Goal: Task Accomplishment & Management: Manage account settings

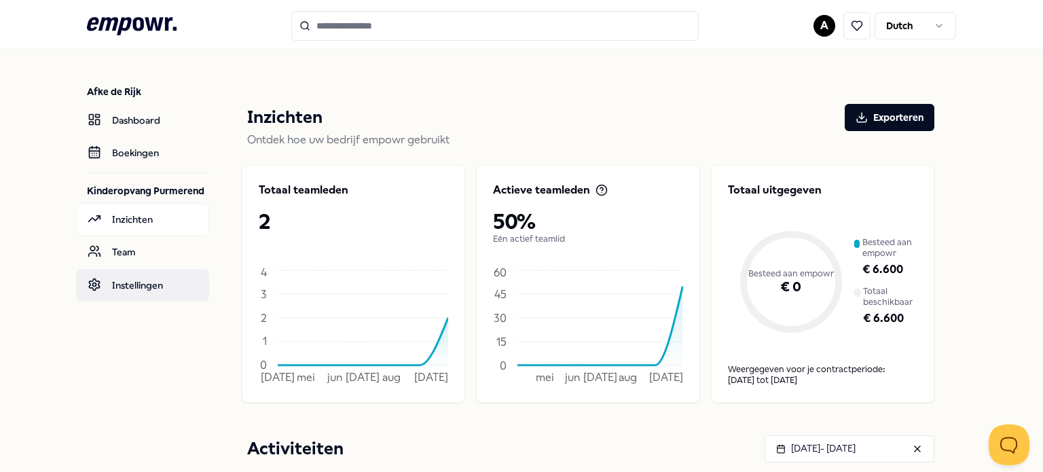
click at [124, 278] on link "Instellingen" at bounding box center [142, 285] width 133 height 33
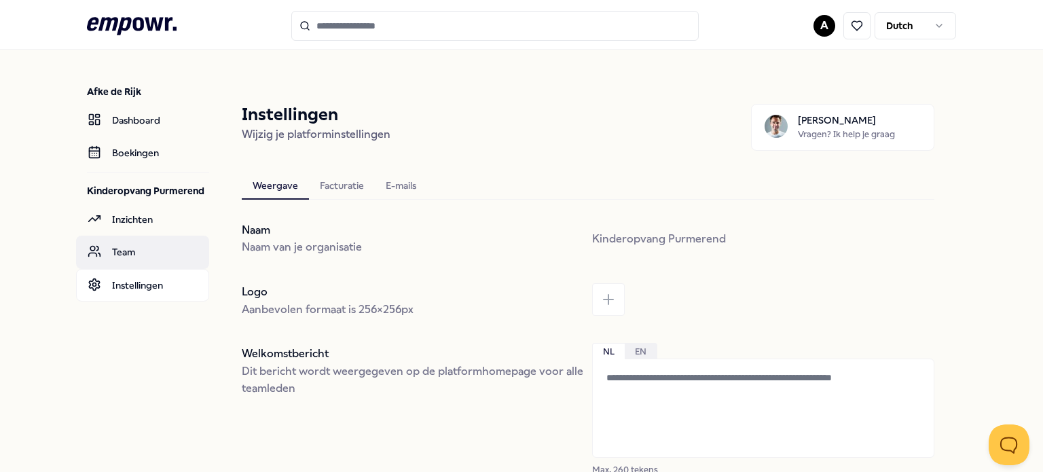
click at [118, 249] on link "Team" at bounding box center [142, 252] width 133 height 33
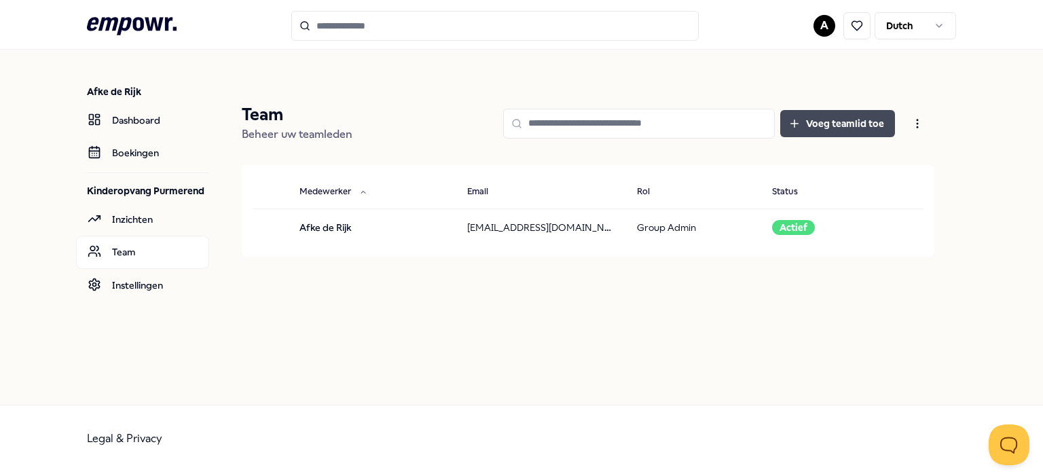
click at [837, 115] on button "Voeg teamlid toe" at bounding box center [838, 123] width 115 height 27
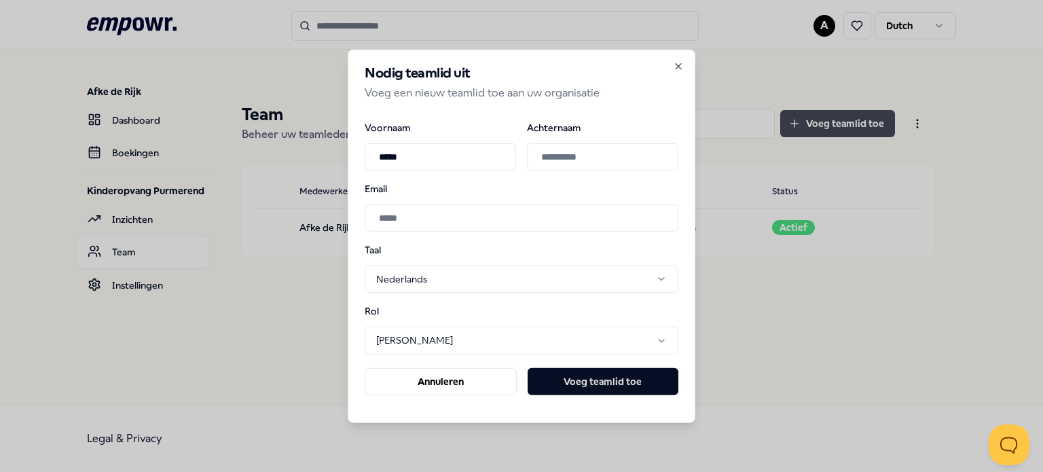
type input "*****"
type input "********"
click at [480, 218] on input "Email" at bounding box center [522, 217] width 314 height 27
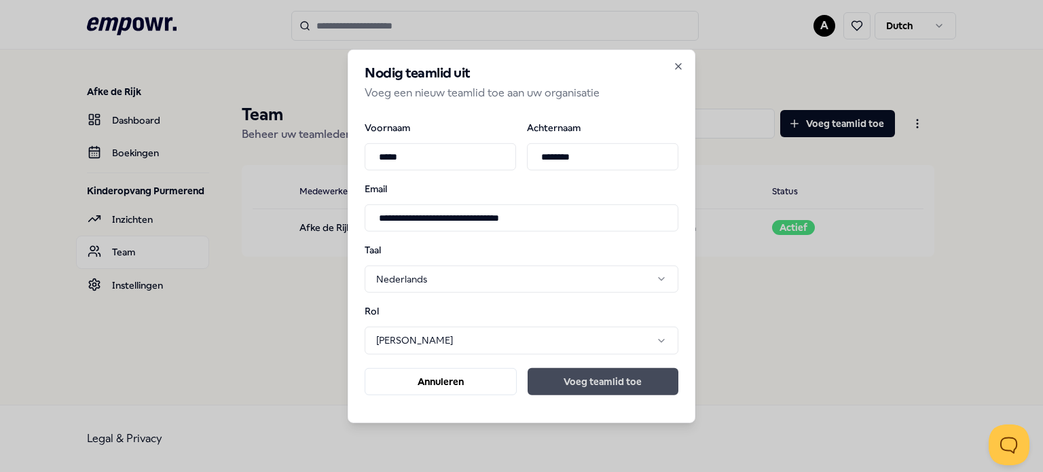
type input "**********"
click at [630, 384] on button "Voeg teamlid toe" at bounding box center [603, 381] width 151 height 27
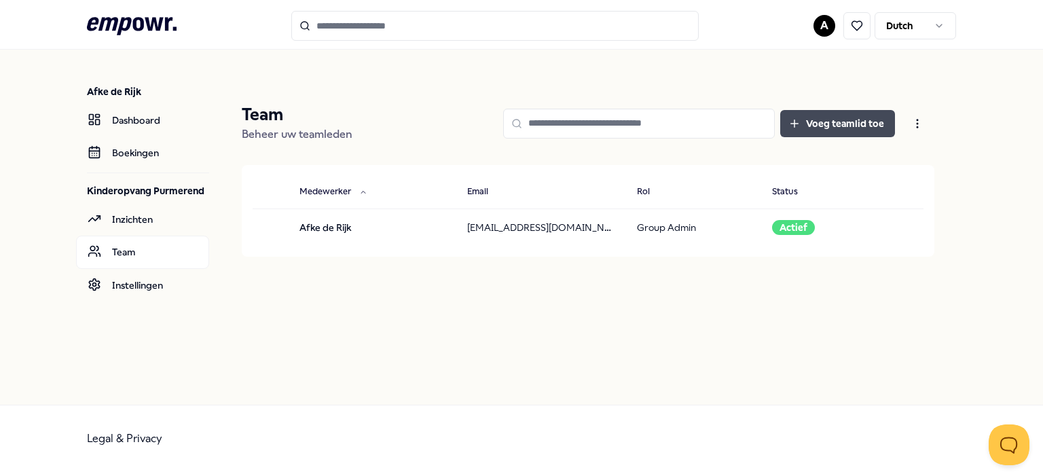
click at [854, 124] on button "Voeg teamlid toe" at bounding box center [838, 123] width 115 height 27
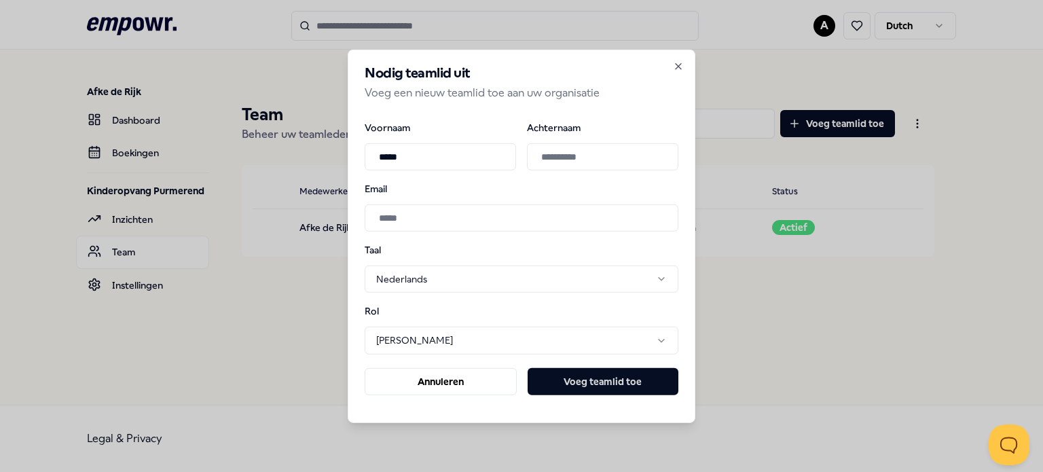
type input "*****"
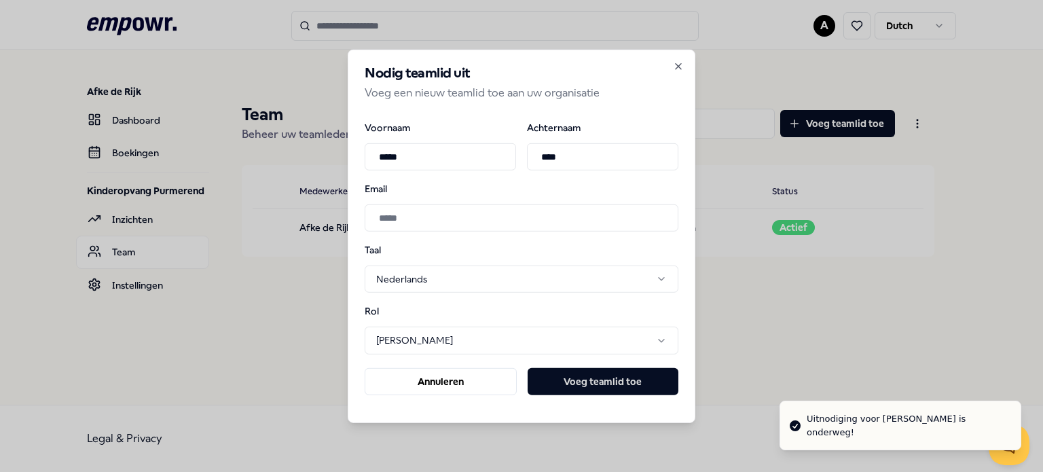
type input "****"
click at [387, 223] on input "Email" at bounding box center [522, 217] width 314 height 27
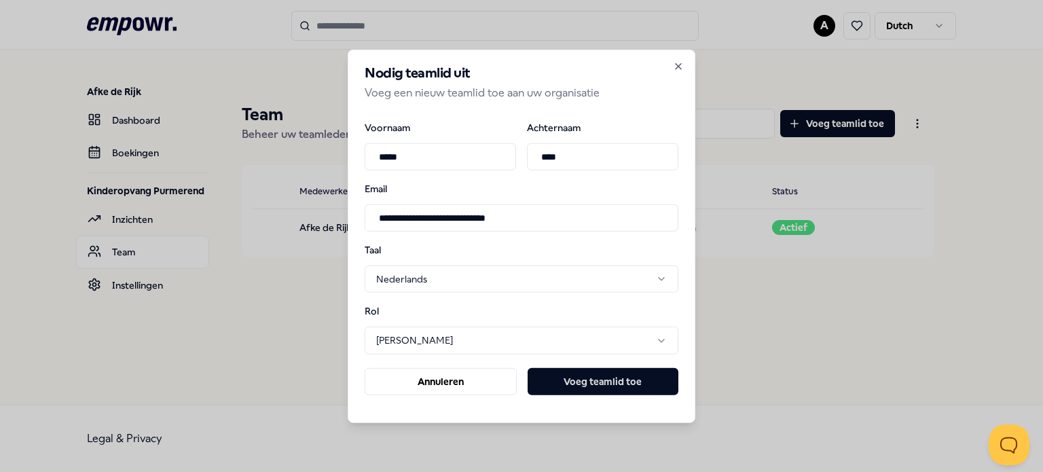
type input "**********"
click at [584, 380] on button "Voeg teamlid toe" at bounding box center [603, 381] width 151 height 27
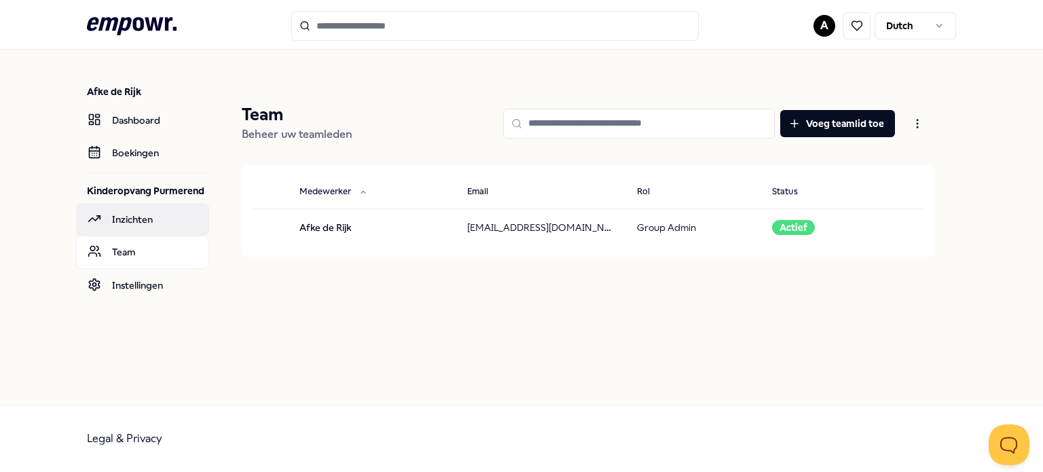
click at [146, 222] on link "Inzichten" at bounding box center [142, 219] width 133 height 33
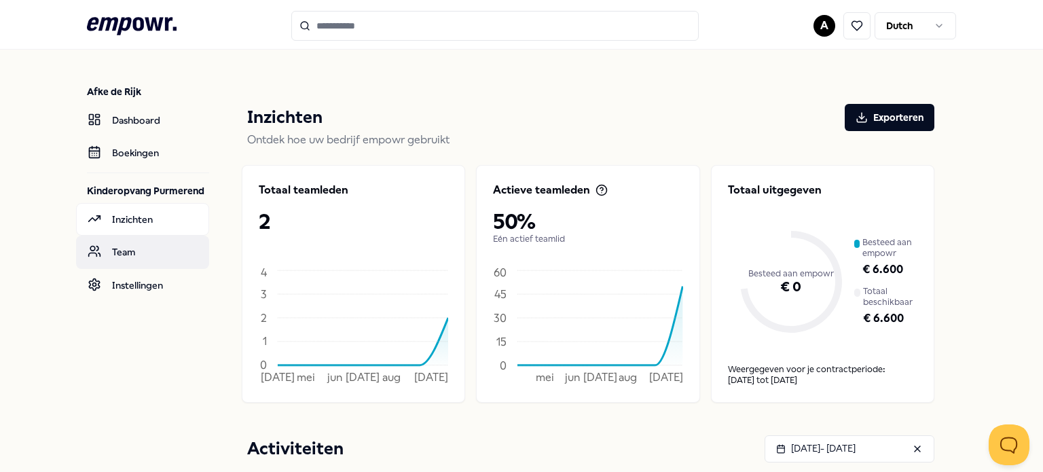
click at [122, 253] on link "Team" at bounding box center [142, 252] width 133 height 33
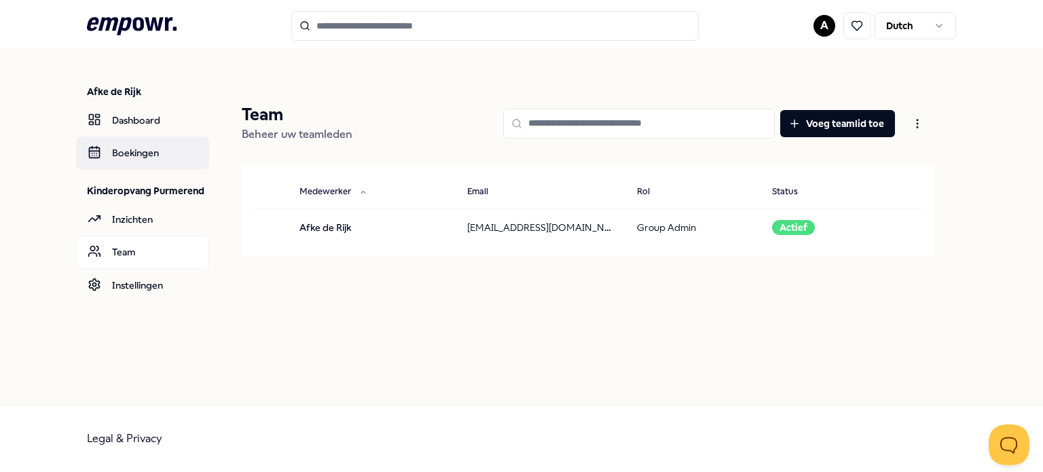
click at [125, 156] on link "Boekingen" at bounding box center [142, 153] width 133 height 33
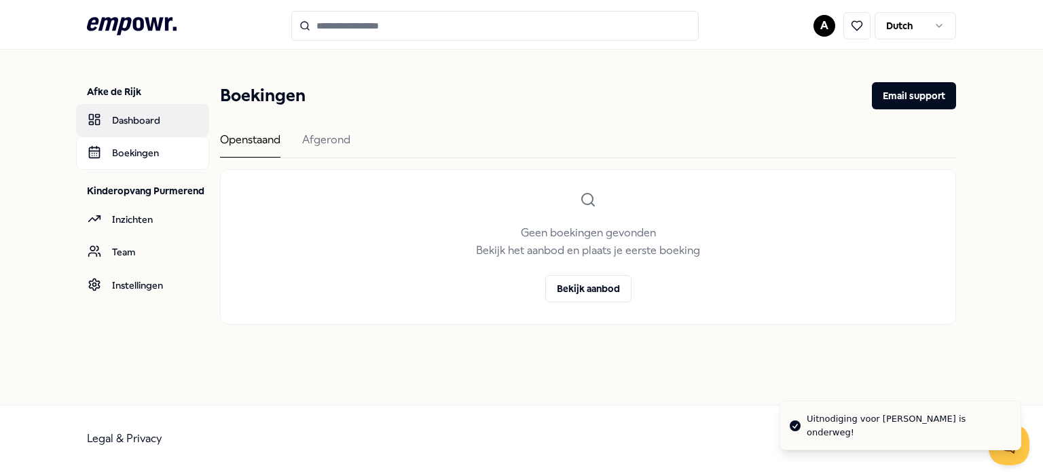
click at [123, 120] on link "Dashboard" at bounding box center [142, 120] width 133 height 33
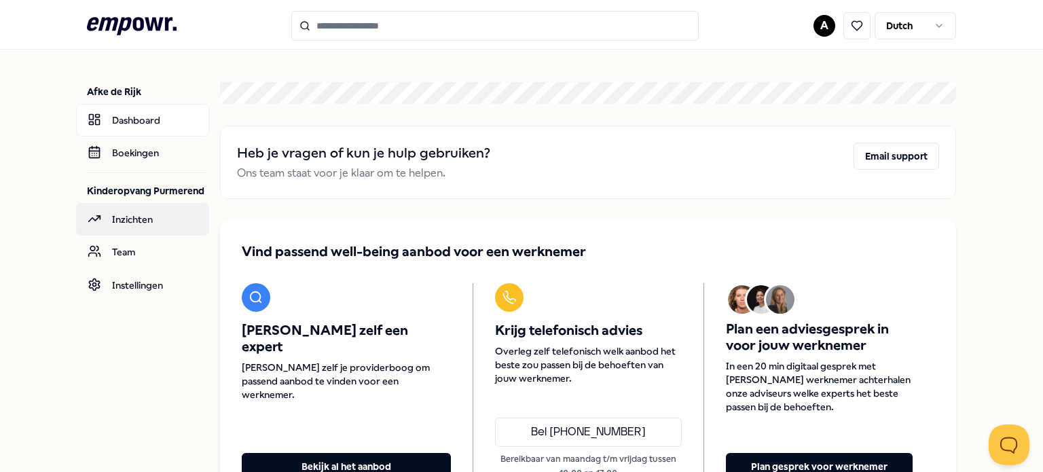
click at [128, 222] on link "Inzichten" at bounding box center [142, 219] width 133 height 33
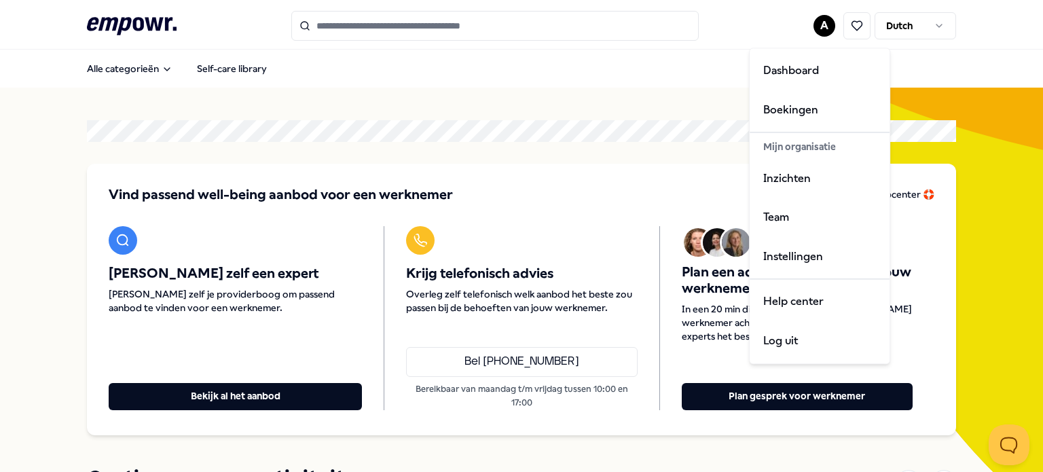
click at [815, 26] on html ".empowr-logo_svg__cls-1{fill:#03032f} A Dutch Alle categorieën Self-care librar…" at bounding box center [521, 236] width 1043 height 472
click at [774, 212] on div "Team" at bounding box center [820, 217] width 135 height 39
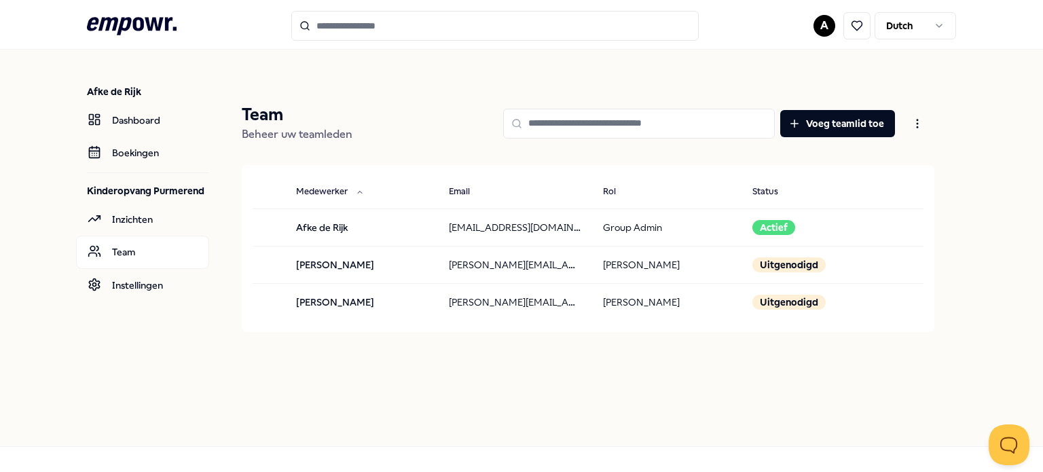
click at [350, 32] on input "Search for products, categories or subcategories" at bounding box center [495, 26] width 408 height 30
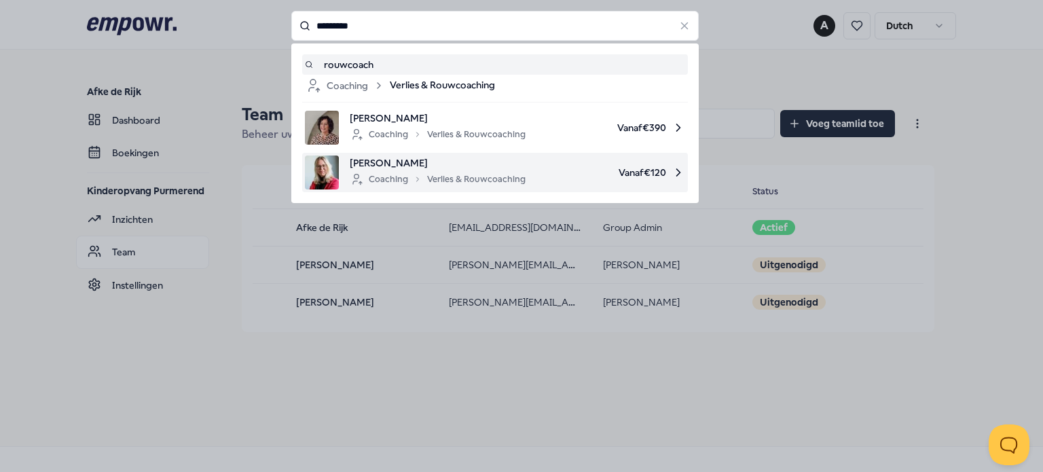
click at [483, 183] on div "Coaching Verlies & Rouwcoaching" at bounding box center [438, 179] width 176 height 16
type input "*********"
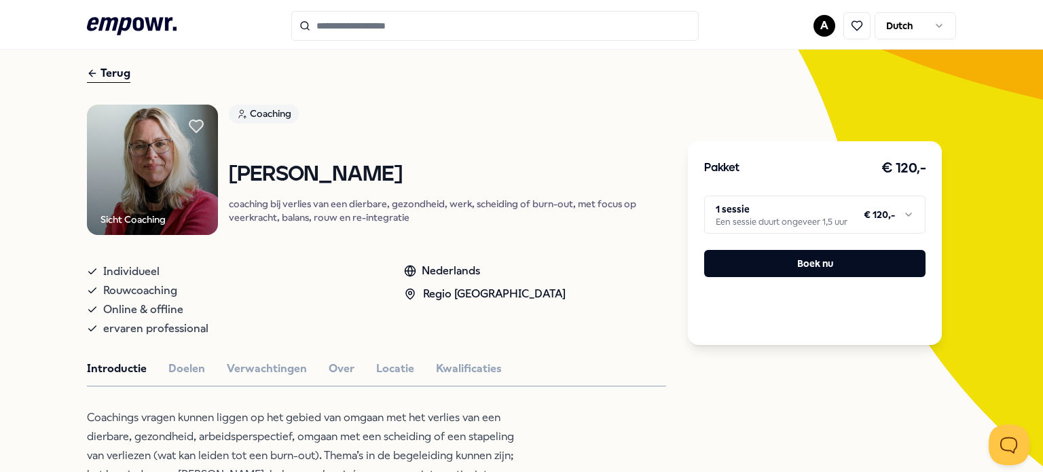
scroll to position [68, 0]
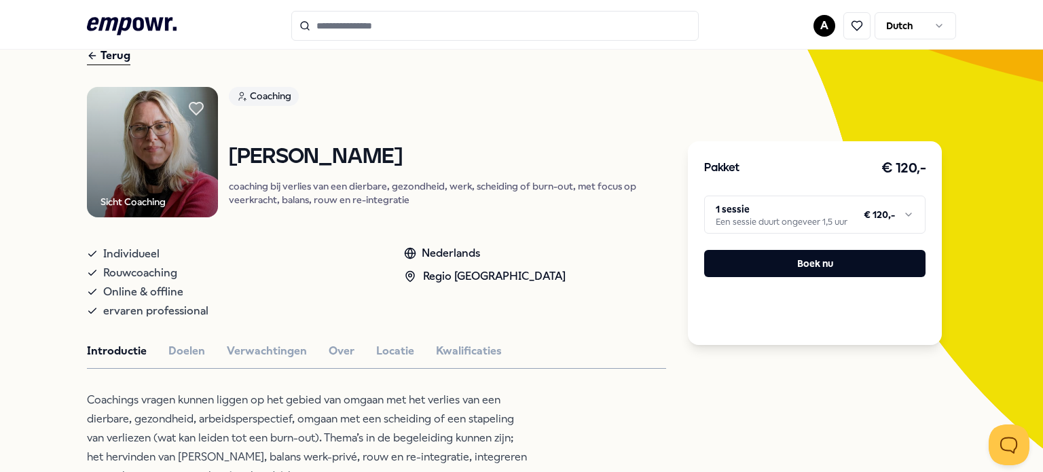
click at [903, 217] on html ".empowr-logo_svg__cls-1{fill:#03032f} A Dutch Alle categorieën Self-care librar…" at bounding box center [521, 236] width 1043 height 472
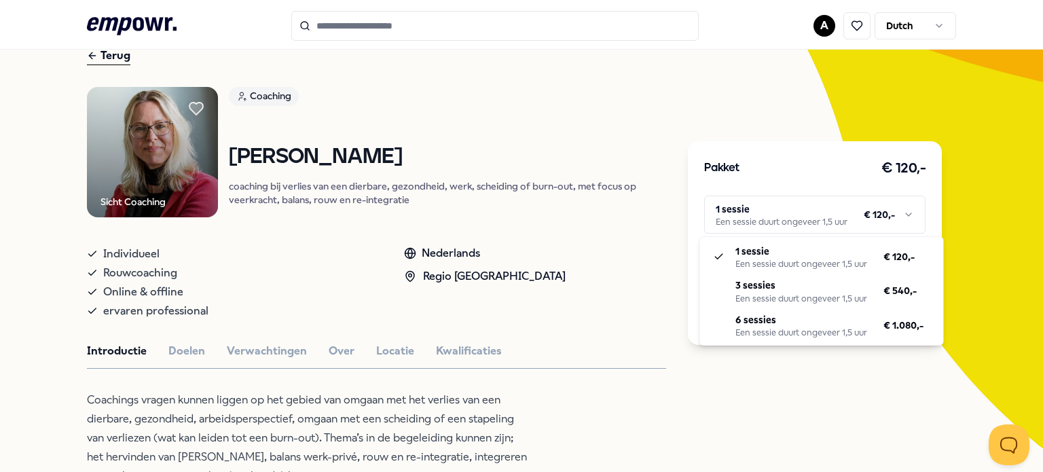
click at [171, 355] on html ".empowr-logo_svg__cls-1{fill:#03032f} A Dutch Alle categorieën Self-care librar…" at bounding box center [521, 236] width 1043 height 472
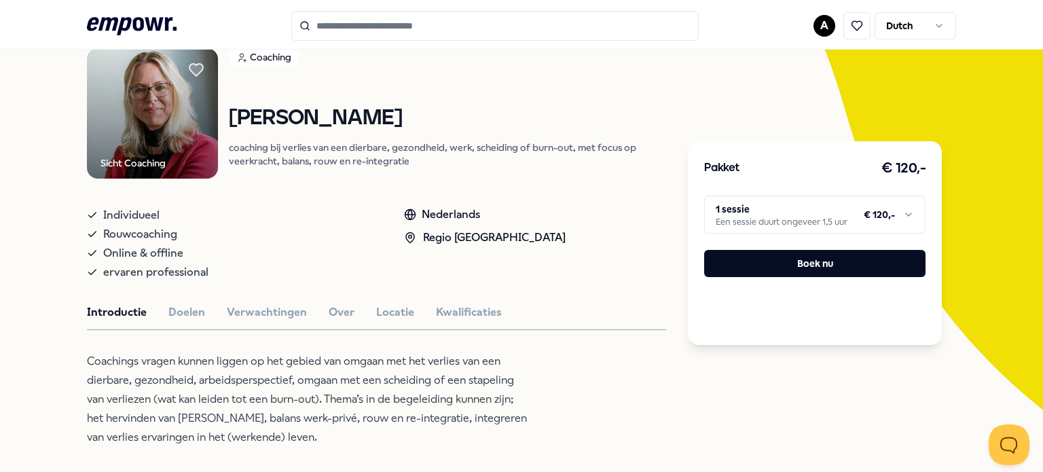
scroll to position [0, 0]
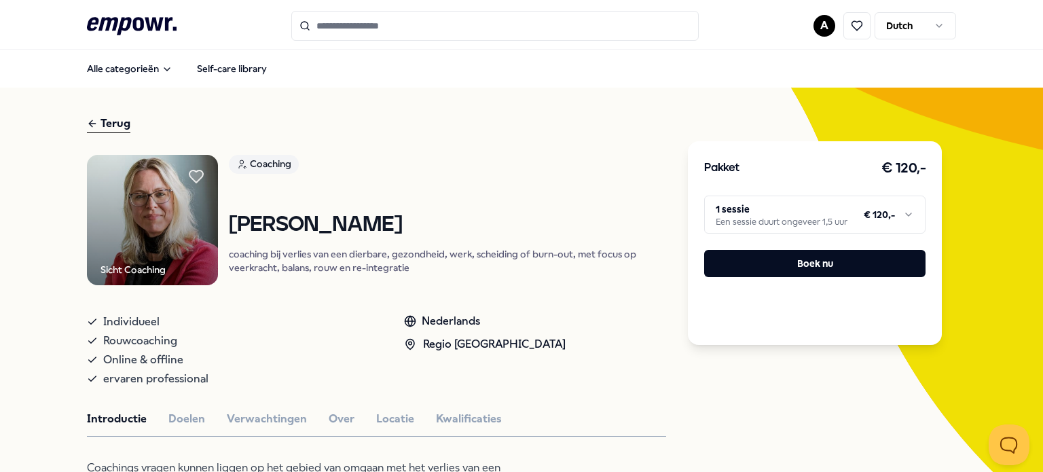
click at [397, 23] on input "Search for products, categories or subcategories" at bounding box center [495, 26] width 408 height 30
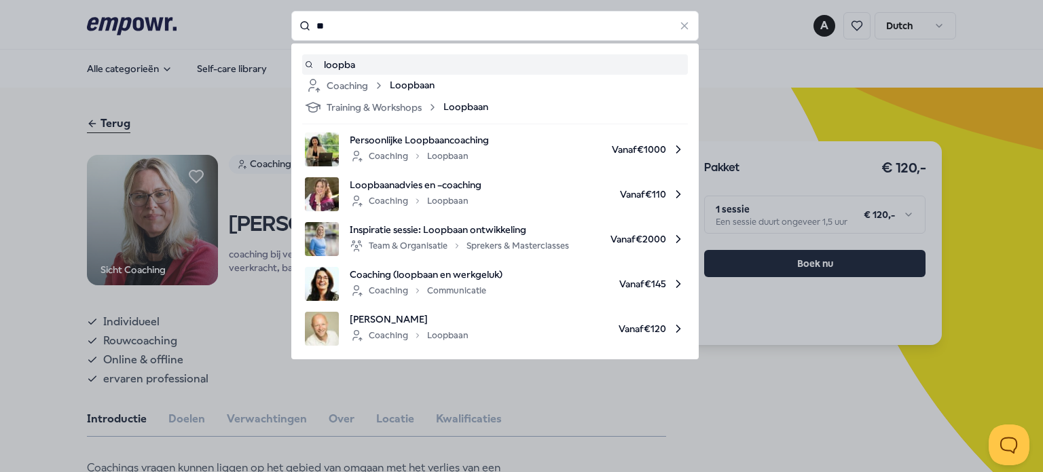
type input "*"
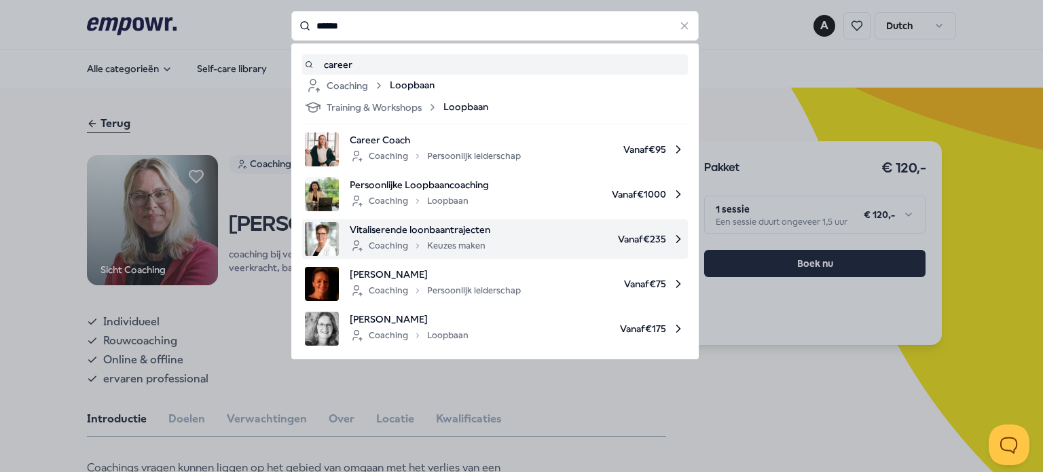
click at [520, 236] on span "Vanaf € 235" at bounding box center [593, 239] width 184 height 34
type input "******"
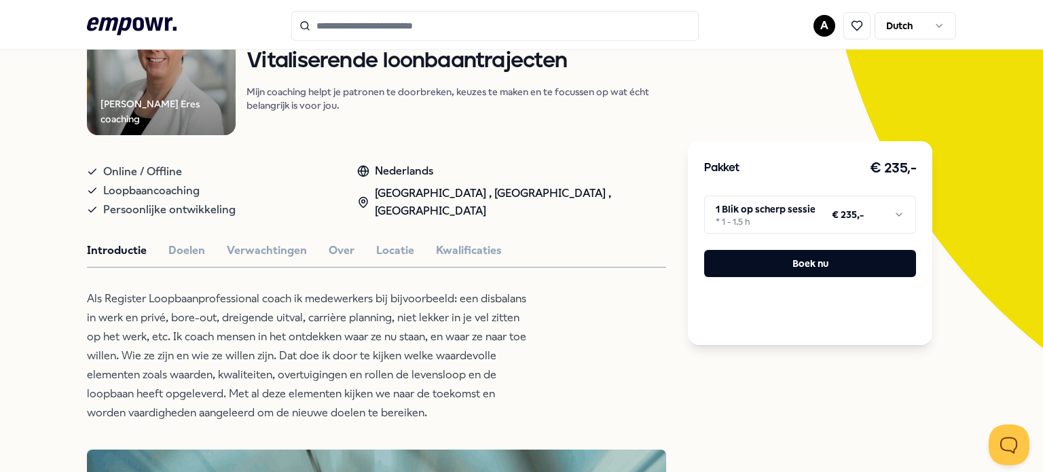
scroll to position [204, 0]
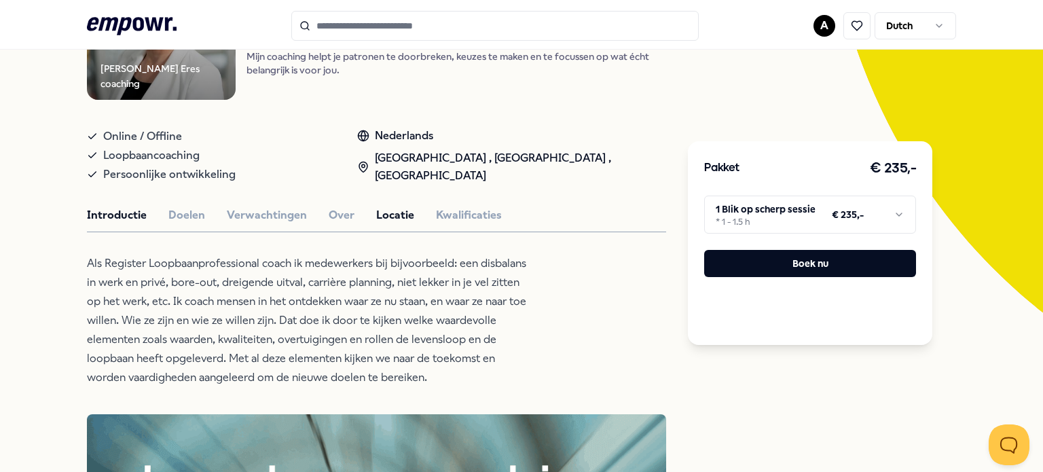
click at [380, 216] on button "Locatie" at bounding box center [395, 216] width 38 height 18
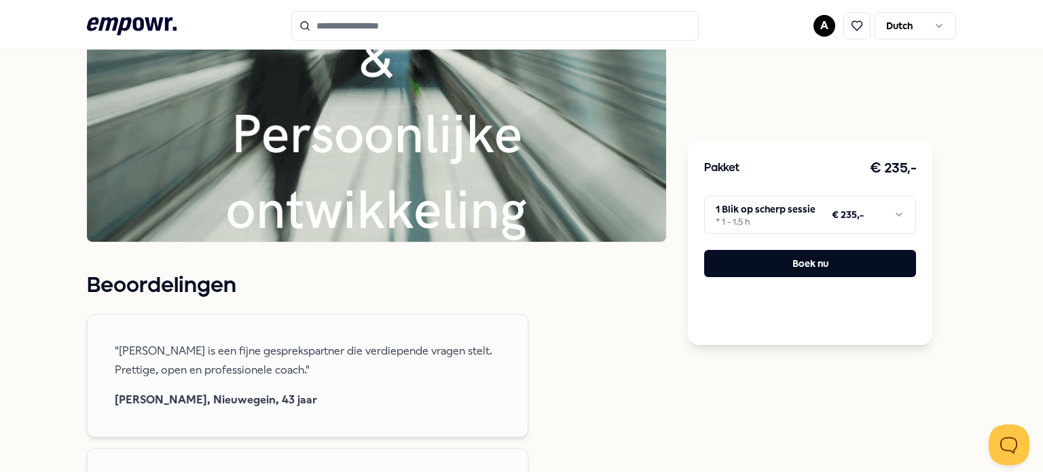
scroll to position [883, 0]
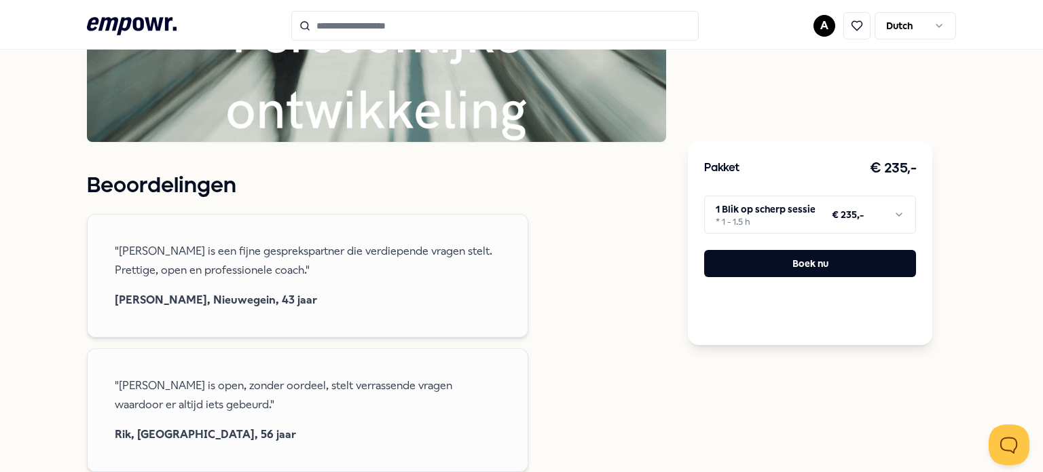
click at [899, 209] on html ".empowr-logo_svg__cls-1{fill:#03032f} A Dutch Alle categorieën Self-care librar…" at bounding box center [521, 236] width 1043 height 472
click at [573, 205] on html ".empowr-logo_svg__cls-1{fill:#03032f} A Dutch Alle categorieën Self-care librar…" at bounding box center [521, 236] width 1043 height 472
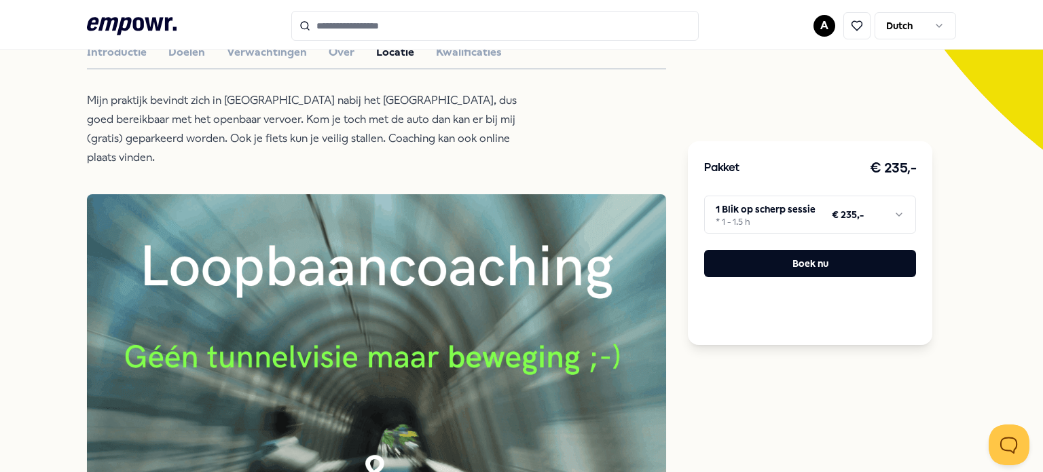
scroll to position [68, 0]
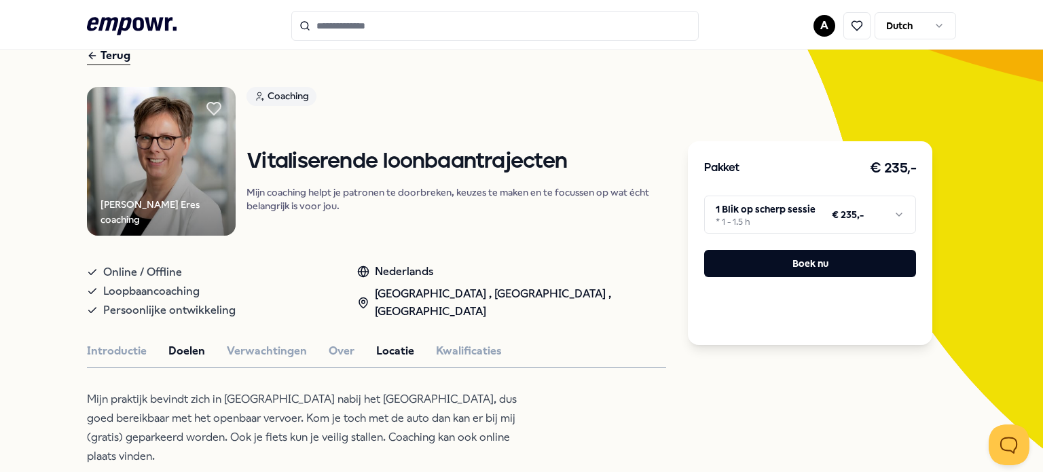
click at [177, 349] on button "Doelen" at bounding box center [186, 351] width 37 height 18
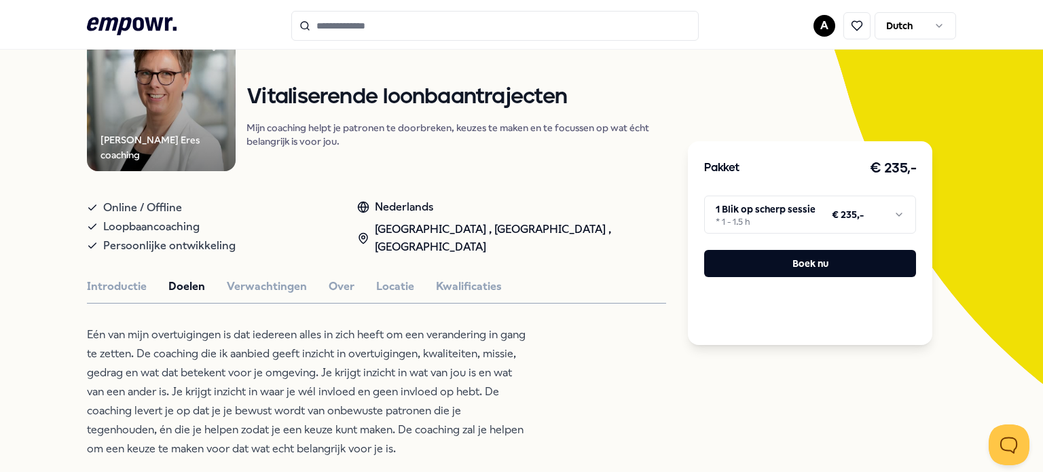
scroll to position [272, 0]
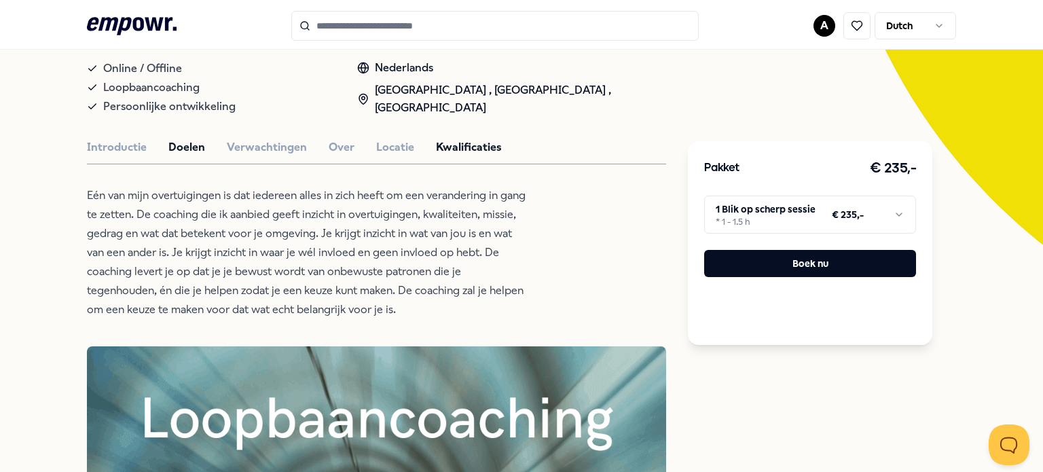
click at [459, 142] on button "Kwalificaties" at bounding box center [469, 148] width 66 height 18
